Goal: Information Seeking & Learning: Learn about a topic

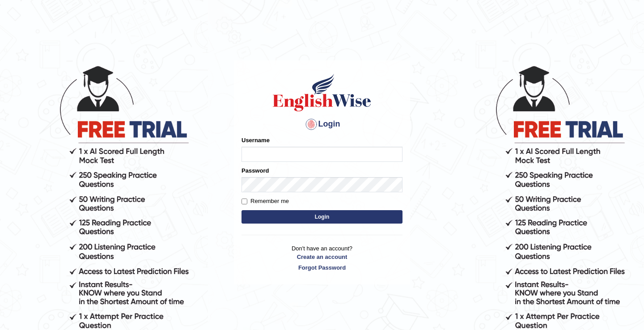
type input "m"
type input "issak"
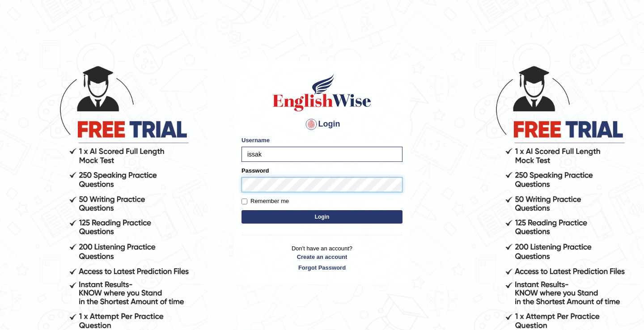
click at [242, 210] on button "Login" at bounding box center [322, 216] width 161 height 13
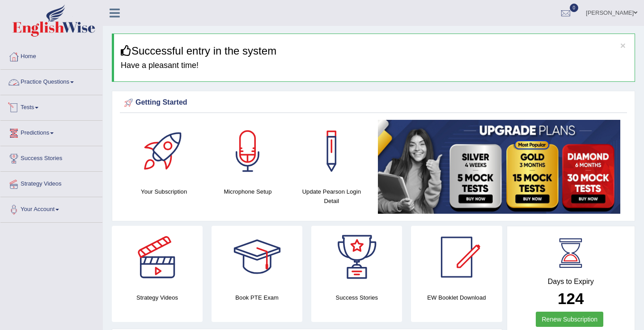
click at [69, 87] on link "Practice Questions" at bounding box center [51, 81] width 102 height 22
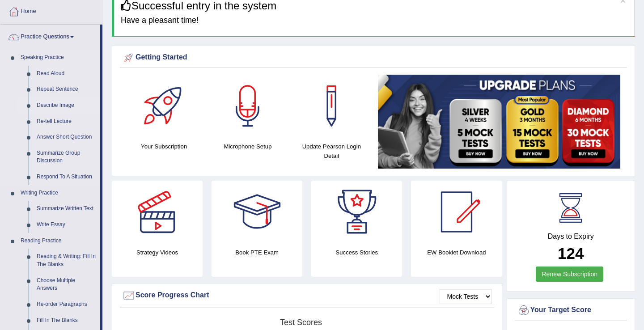
scroll to position [61, 0]
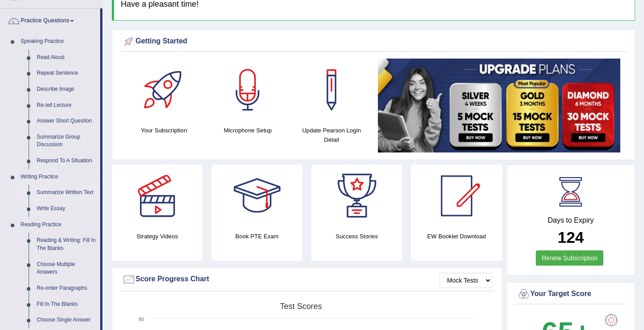
click at [59, 191] on link "Summarize Written Text" at bounding box center [67, 193] width 68 height 16
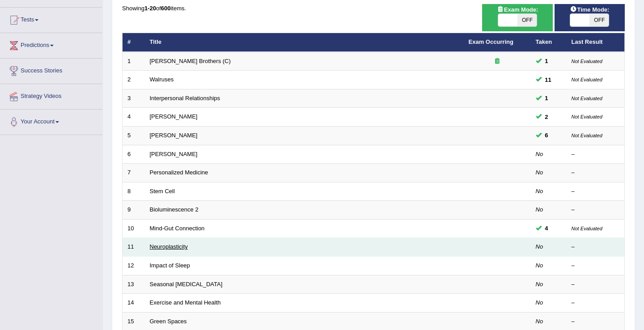
scroll to position [53, 0]
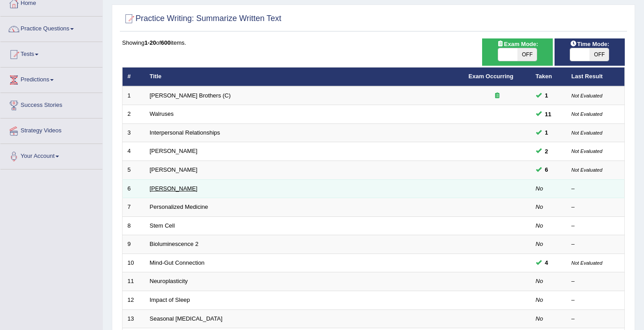
click at [182, 187] on link "Elizabeth Blackwell" at bounding box center [174, 188] width 48 height 7
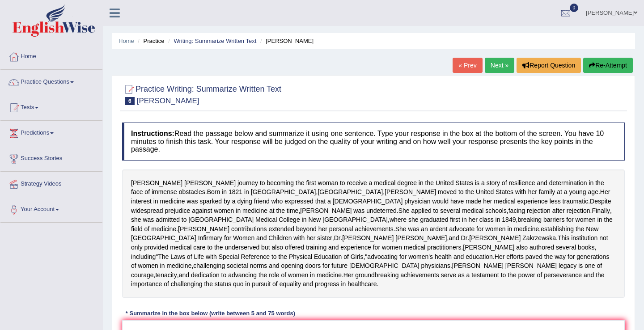
click at [495, 70] on link "Next »" at bounding box center [500, 65] width 30 height 15
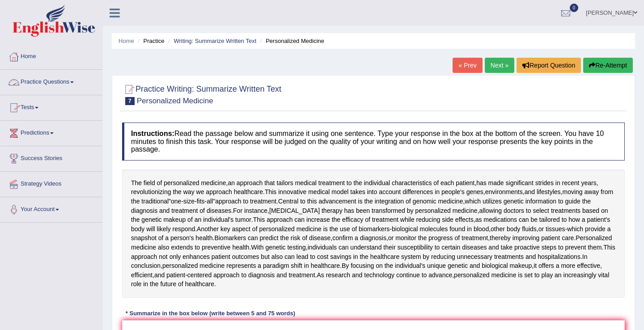
click at [66, 84] on link "Practice Questions" at bounding box center [51, 81] width 102 height 22
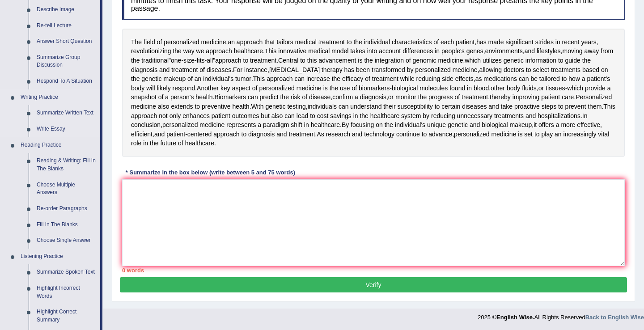
scroll to position [142, 0]
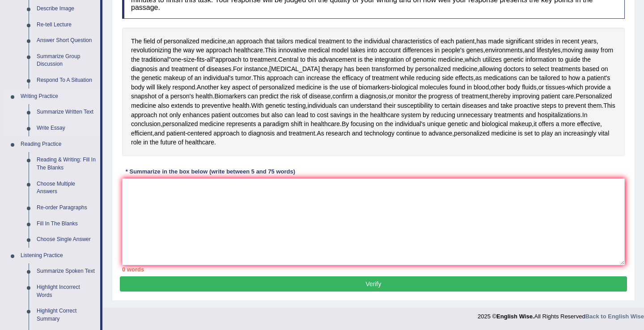
click at [59, 115] on link "Summarize Written Text" at bounding box center [67, 112] width 68 height 16
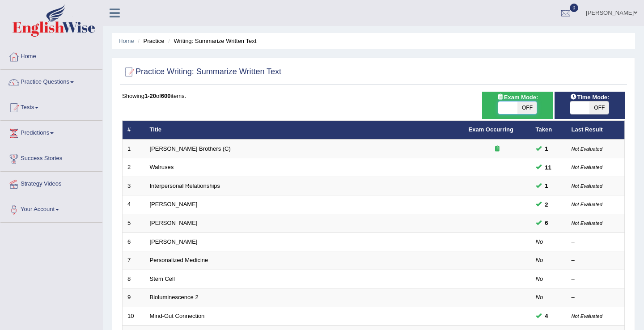
click at [511, 110] on span at bounding box center [508, 108] width 19 height 13
checkbox input "true"
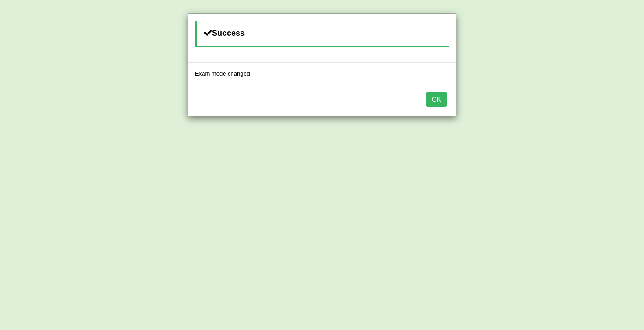
click at [439, 97] on button "OK" at bounding box center [437, 99] width 21 height 15
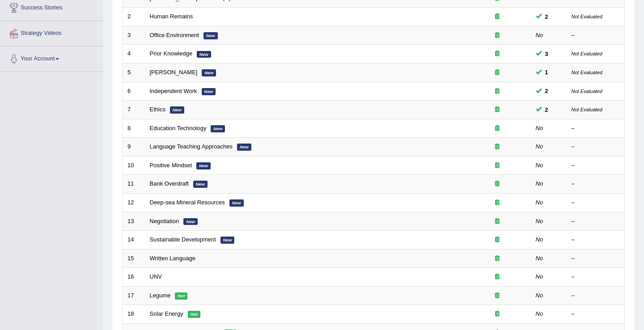
scroll to position [153, 0]
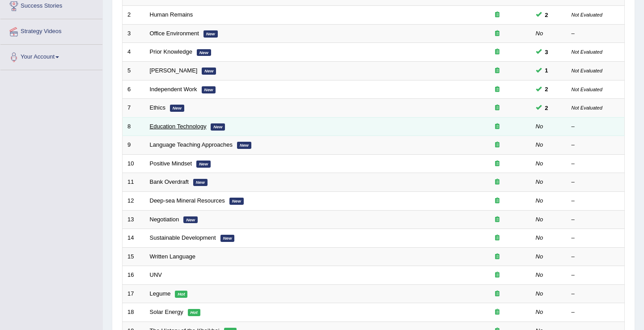
click at [189, 128] on link "Education Technology" at bounding box center [178, 126] width 57 height 7
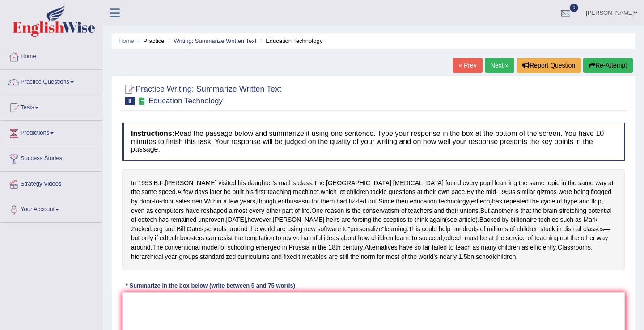
click at [458, 69] on link "« Prev" at bounding box center [468, 65] width 30 height 15
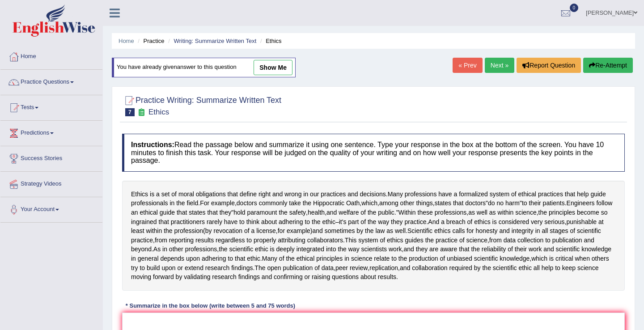
click at [272, 73] on link "show me" at bounding box center [273, 67] width 39 height 15
type textarea "The passage outlines Ethics is a set of moral obligations that define right wro…"
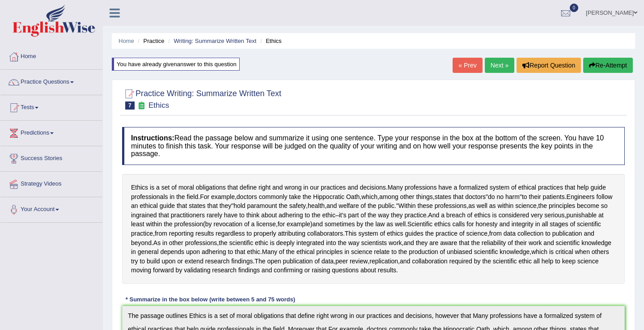
click at [493, 69] on link "Next »" at bounding box center [500, 65] width 30 height 15
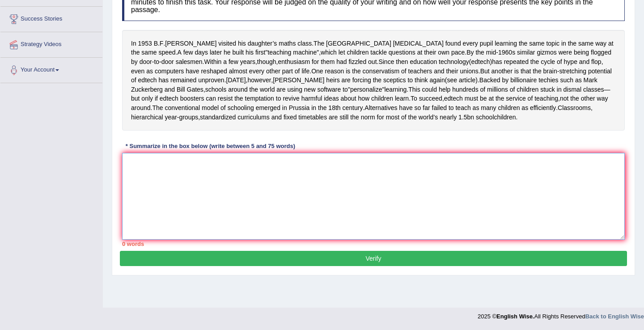
click at [183, 189] on textarea at bounding box center [373, 196] width 503 height 87
click at [222, 195] on textarea at bounding box center [373, 196] width 503 height 87
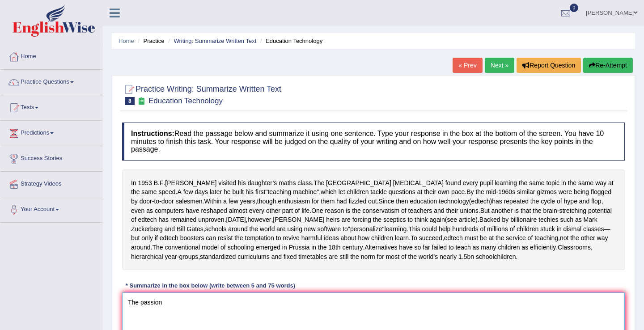
type textarea "The passion"
click at [453, 68] on link "« Prev" at bounding box center [468, 65] width 30 height 15
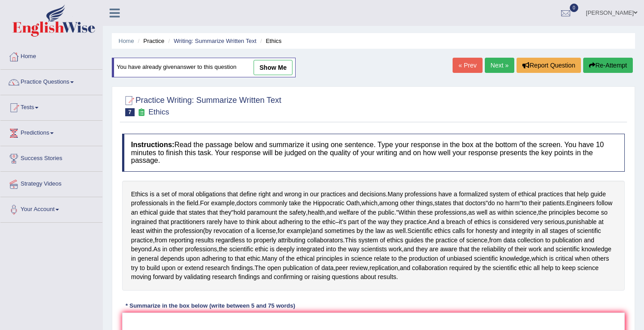
click at [267, 64] on link "show me" at bounding box center [273, 67] width 39 height 15
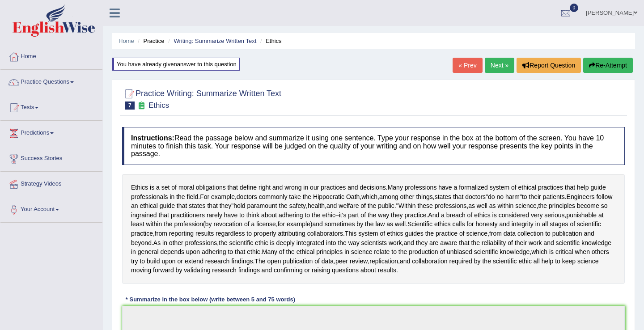
type textarea "The passage outlines Ethics is a set of moral obligations that define right wro…"
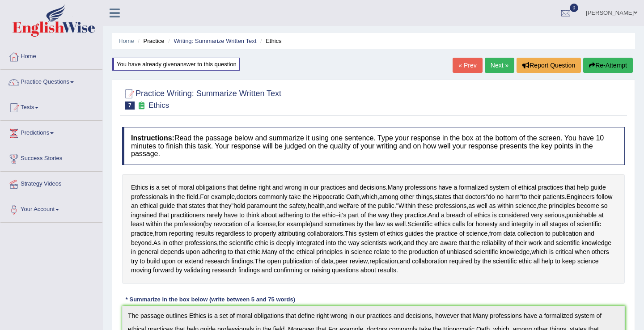
click at [493, 70] on link "Next »" at bounding box center [500, 65] width 30 height 15
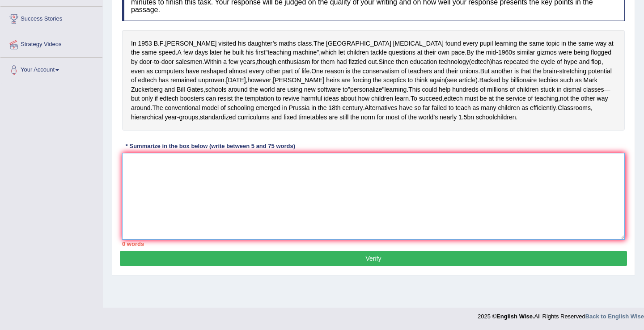
click at [221, 194] on textarea at bounding box center [373, 196] width 503 height 87
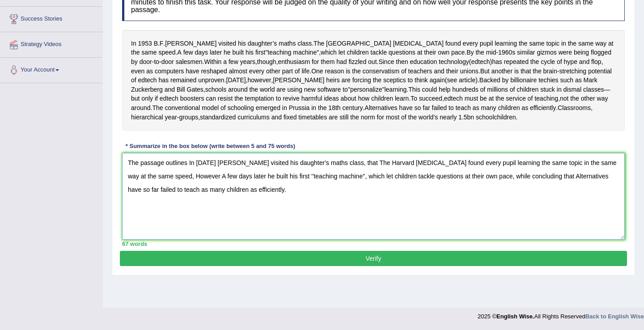
type textarea "The passage outlines In [DATE] [PERSON_NAME] visited his daughter's maths class…"
click at [382, 266] on button "Verify" at bounding box center [374, 258] width 508 height 15
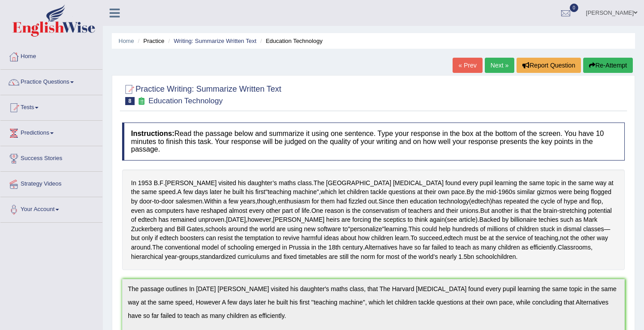
click at [609, 72] on button "Re-Attempt" at bounding box center [609, 65] width 50 height 15
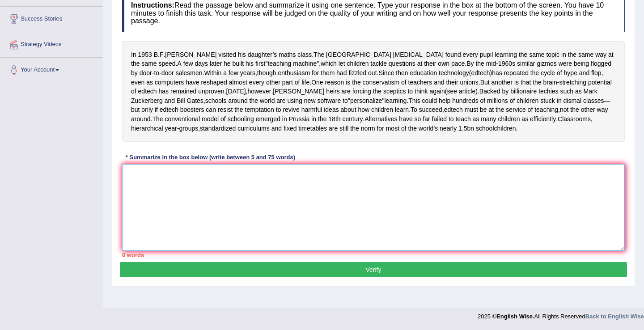
paste textarea "The passage outlines In [DATE] [PERSON_NAME] visited his daughter's maths class…"
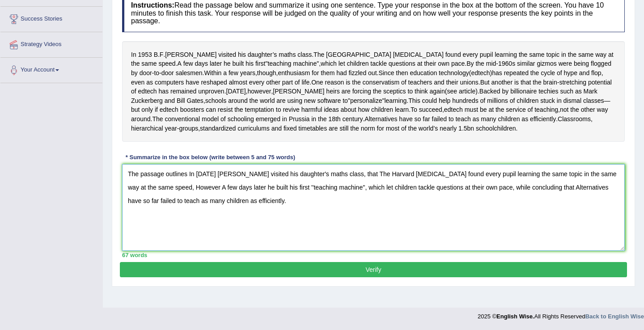
click at [188, 183] on textarea "The passage outlines In [DATE] [PERSON_NAME] visited his daughter's maths class…" at bounding box center [373, 207] width 503 height 87
type textarea "The passage outlines , In [DATE] [PERSON_NAME] visited his daughter's maths cla…"
click at [323, 275] on button "Verify" at bounding box center [374, 269] width 508 height 15
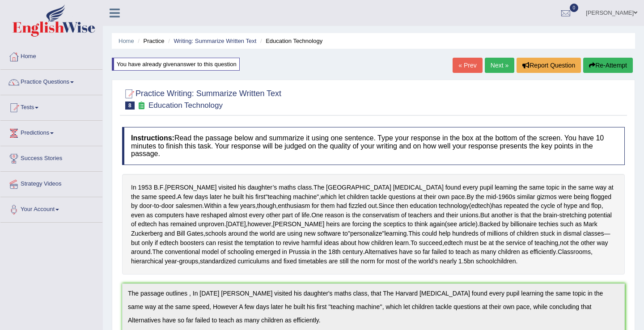
click at [607, 64] on button "Re-Attempt" at bounding box center [609, 65] width 50 height 15
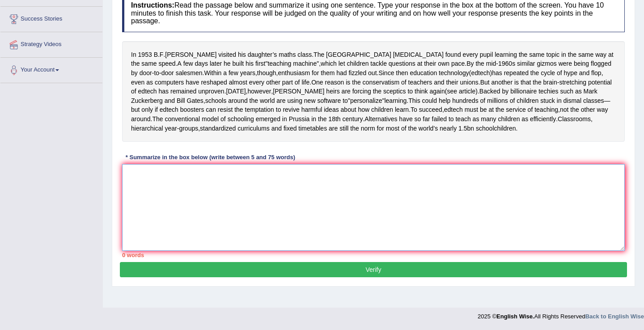
paste textarea "The passage outlines In 1953 B.F. Skinner visited his daughter's maths class, t…"
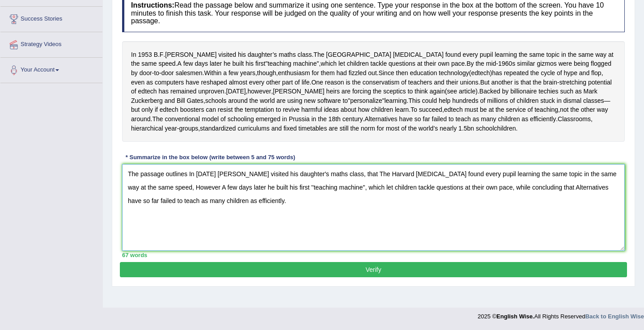
click at [189, 182] on textarea "The passage outlines In 1953 B.F. Skinner visited his daughter's maths class, t…" at bounding box center [373, 207] width 503 height 87
click at [373, 183] on textarea "The passage outlines that , In 1953 B.F. Skinner visited his daughter's maths c…" at bounding box center [373, 207] width 503 height 87
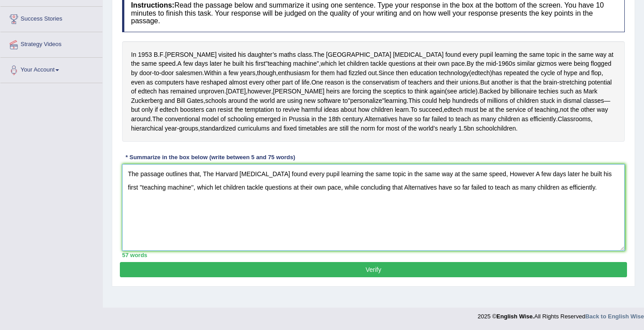
type textarea "The passage outlines that, The Harvard psychologist found every pupil learning …"
click at [333, 276] on button "Verify" at bounding box center [374, 269] width 508 height 15
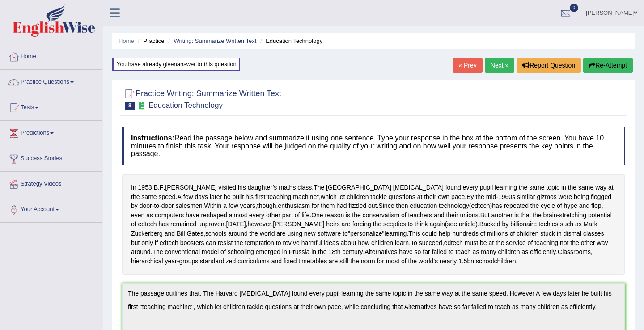
click at [499, 66] on link "Next »" at bounding box center [500, 65] width 30 height 15
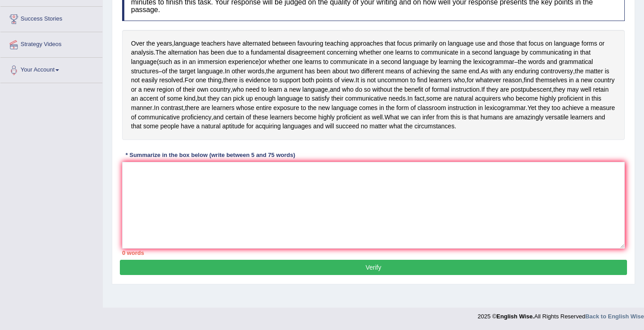
scroll to position [97, 0]
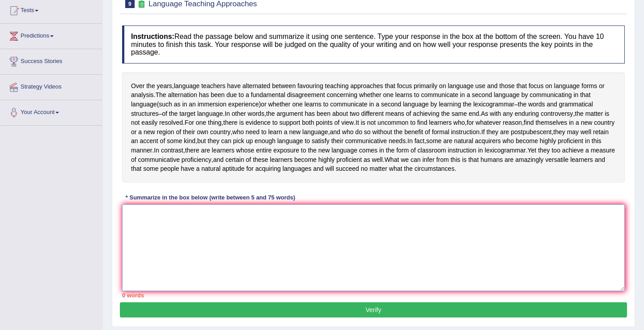
click at [193, 249] on textarea at bounding box center [373, 248] width 503 height 87
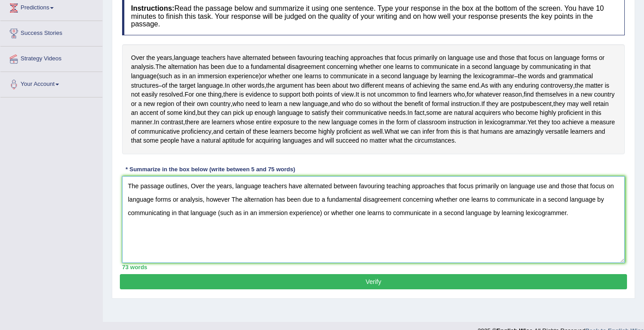
scroll to position [142, 0]
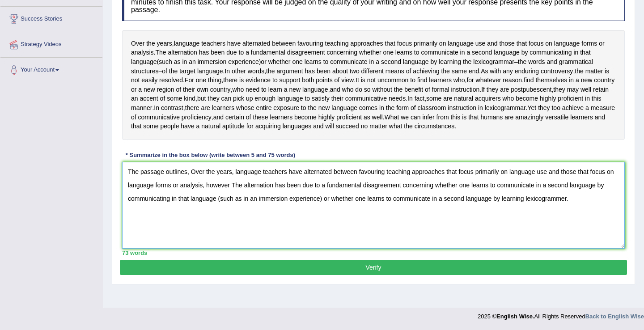
type textarea "The passage outlines, Over the years, language teachers have alternated between…"
click at [386, 275] on button "Verify" at bounding box center [374, 267] width 508 height 15
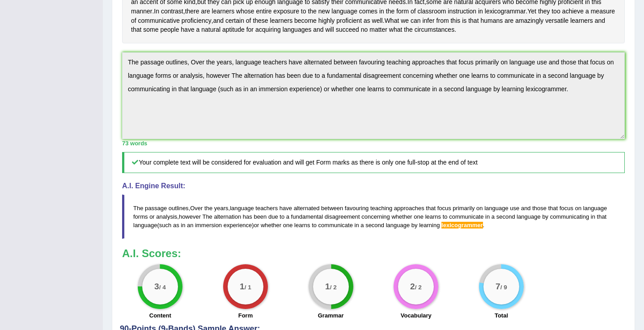
scroll to position [0, 0]
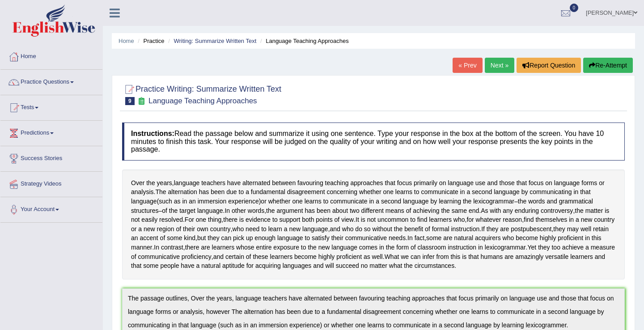
click at [603, 61] on button "Re-Attempt" at bounding box center [609, 65] width 50 height 15
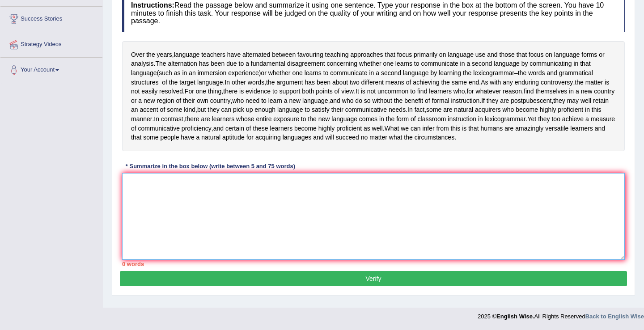
paste textarea "The passage outlines, Over the years, language teachers have alternated between…"
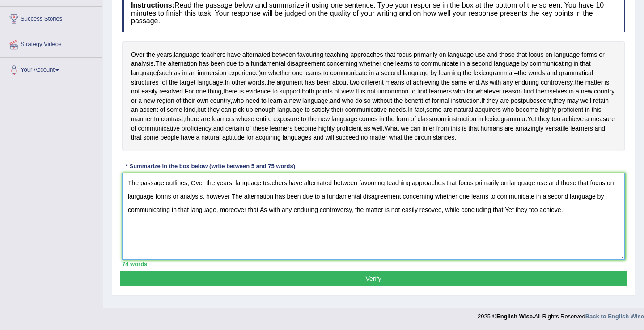
click at [222, 214] on textarea "The passage outlines, Over the years, language teachers have alternated between…" at bounding box center [373, 216] width 503 height 87
type textarea "The passage outlines, Over the years, language teachers have alternated between…"
click at [283, 283] on button "Verify" at bounding box center [374, 278] width 508 height 15
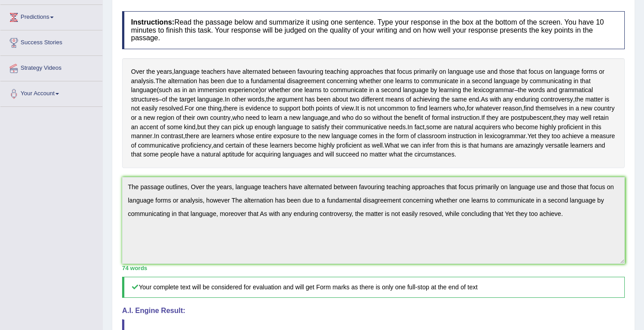
scroll to position [105, 0]
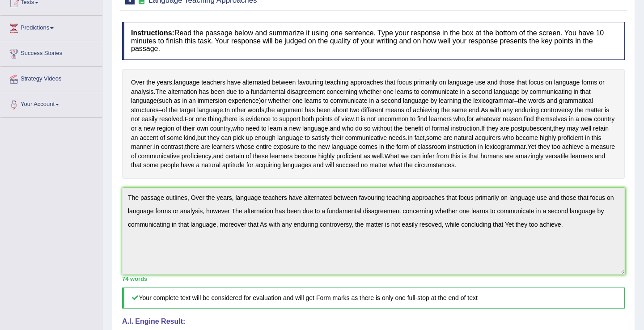
click at [212, 306] on div "Instructions: Read the passage below and summarize it using one sentence. Type …" at bounding box center [374, 238] width 508 height 443
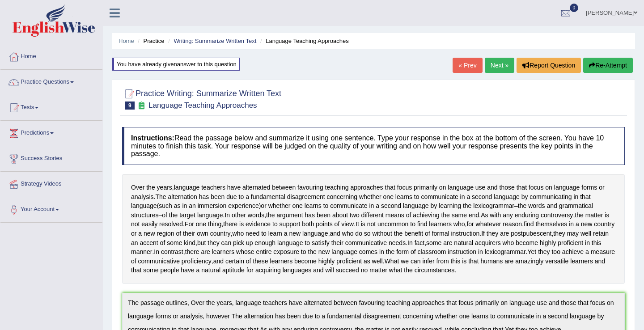
click at [597, 63] on button "Re-Attempt" at bounding box center [609, 65] width 50 height 15
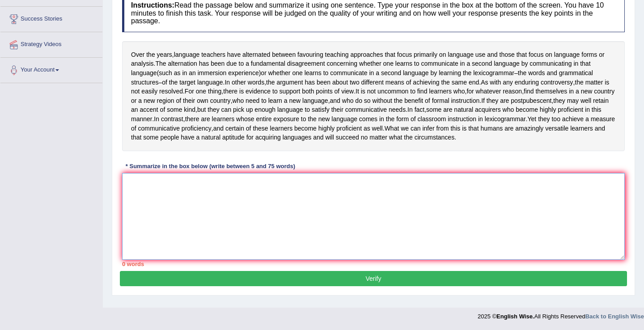
click at [328, 217] on textarea at bounding box center [373, 216] width 503 height 87
paste textarea "The passage outlines, Over the years, language teachers have alternated between…"
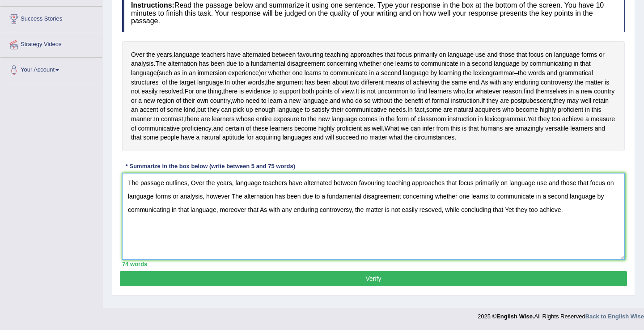
click at [436, 215] on textarea "The passage outlines, Over the years, language teachers have alternated between…" at bounding box center [373, 216] width 503 height 87
click at [575, 216] on textarea "The passage outlines, Over the years, language teachers have alternated between…" at bounding box center [373, 216] width 503 height 87
type textarea "The passage outlines, Over the years, language teachers have alternated between…"
click at [371, 286] on button "Verify" at bounding box center [374, 278] width 508 height 15
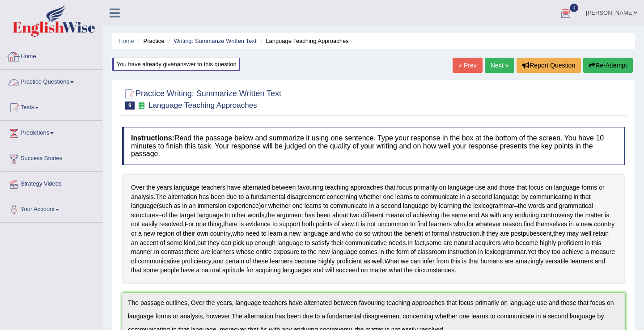
click at [42, 77] on link "Practice Questions" at bounding box center [51, 81] width 102 height 22
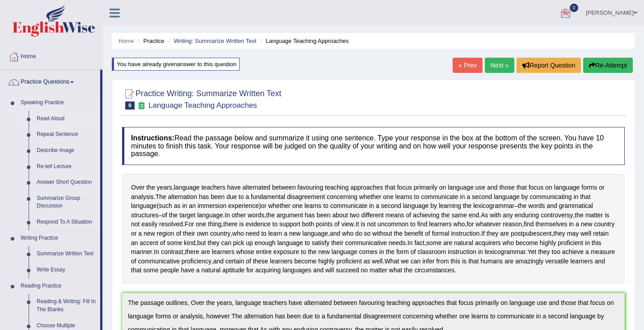
click at [40, 117] on link "Read Aloud" at bounding box center [67, 119] width 68 height 16
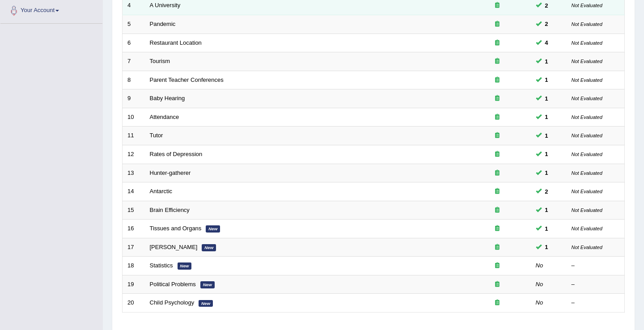
scroll to position [262, 0]
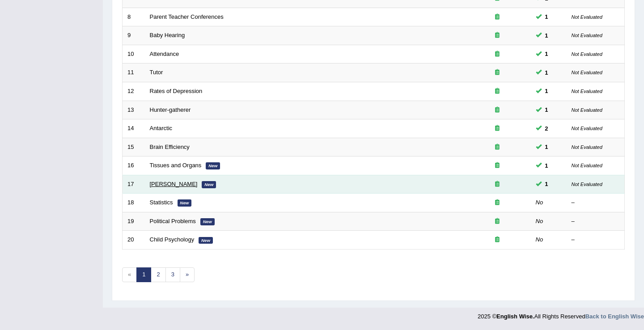
click at [169, 183] on link "William Shakespeare" at bounding box center [174, 184] width 48 height 7
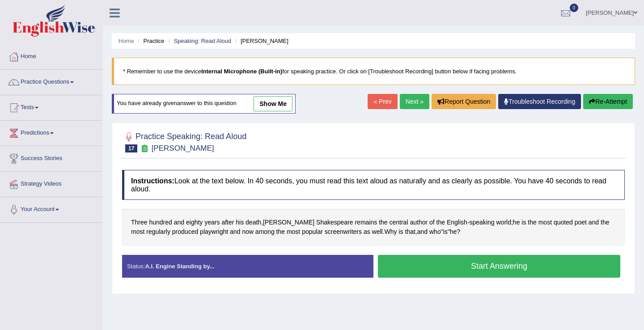
click at [413, 104] on link "Next »" at bounding box center [415, 101] width 30 height 15
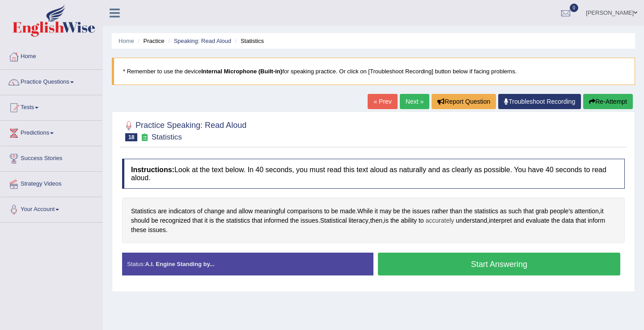
click at [442, 224] on span "accurately" at bounding box center [440, 220] width 29 height 9
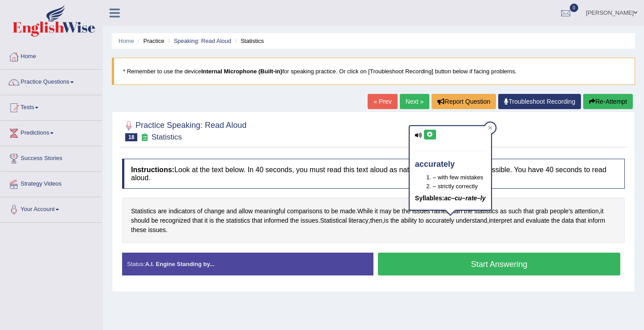
click at [429, 130] on button at bounding box center [430, 135] width 12 height 10
click at [429, 136] on icon at bounding box center [430, 134] width 7 height 5
click at [455, 225] on span "accurately" at bounding box center [440, 220] width 29 height 9
click at [482, 236] on div "Statistics are indicators of change and allow meaningful comparisons to be made…" at bounding box center [373, 221] width 503 height 46
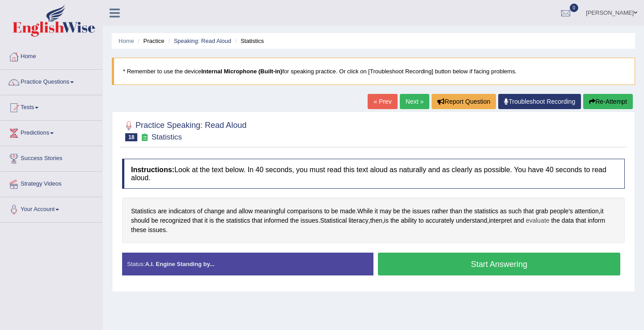
click at [550, 224] on span "evaluate" at bounding box center [538, 220] width 24 height 9
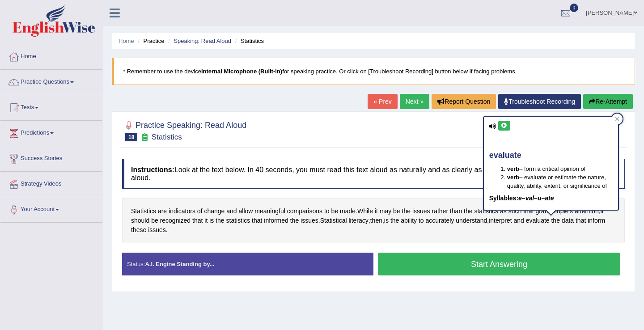
click at [501, 123] on icon at bounding box center [504, 125] width 7 height 5
click at [448, 225] on span "accurately" at bounding box center [440, 220] width 29 height 9
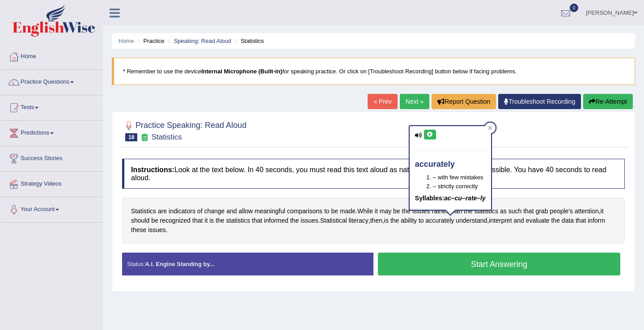
click at [435, 273] on button "Start Answering" at bounding box center [499, 264] width 243 height 23
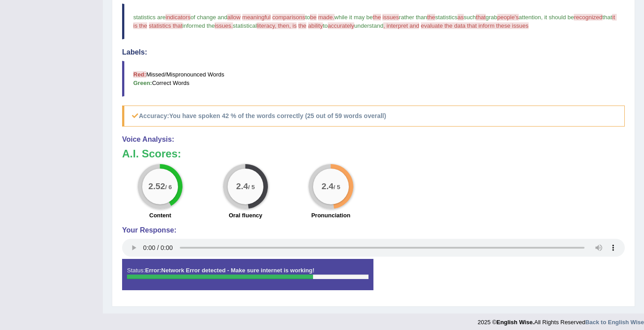
scroll to position [273, 0]
